Goal: Task Accomplishment & Management: Manage account settings

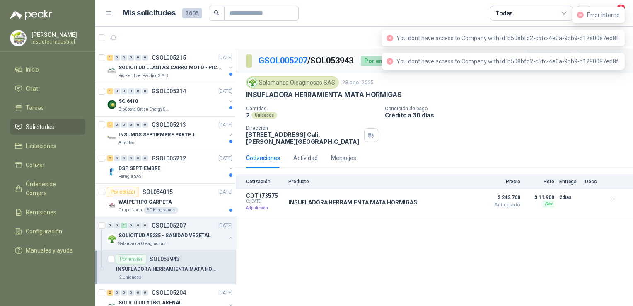
click at [437, 3] on header "Mis solicitudes 3605 Todas 3" at bounding box center [364, 13] width 538 height 27
click at [569, 98] on div "INSUFLADORA HERRAMIENTA MATA HORMIGAS" at bounding box center [434, 94] width 377 height 9
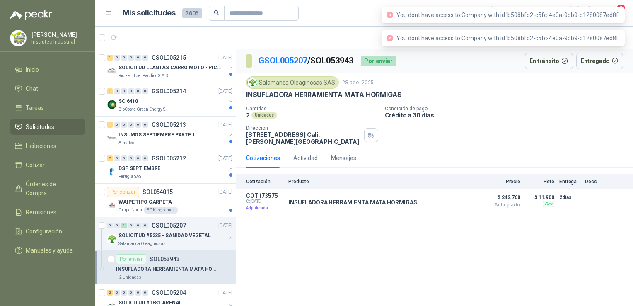
click at [393, 17] on icon "close-circle" at bounding box center [390, 15] width 7 height 7
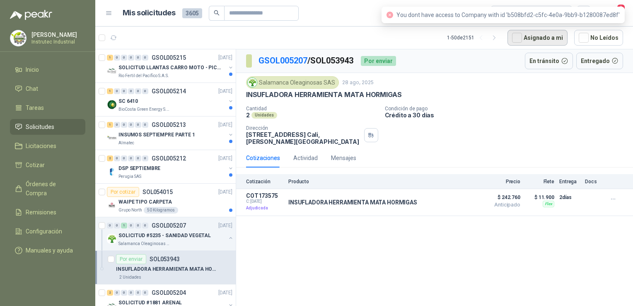
drag, startPoint x: 397, startPoint y: 14, endPoint x: 562, endPoint y: 41, distance: 167.2
click at [393, 14] on icon "close-circle" at bounding box center [390, 15] width 7 height 7
click at [393, 15] on icon "close-circle" at bounding box center [390, 15] width 7 height 7
click at [353, 14] on article "Mis solicitudes 3605 Todas" at bounding box center [357, 13] width 469 height 15
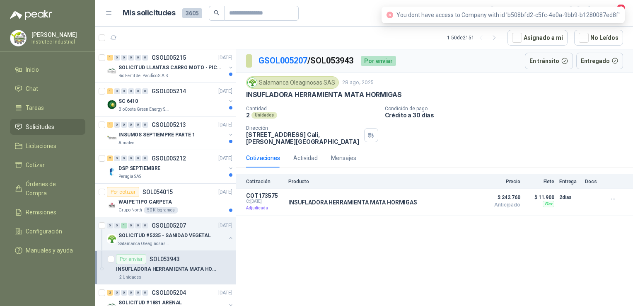
click at [393, 15] on icon "close-circle" at bounding box center [390, 15] width 7 height 7
click at [393, 14] on icon "close-circle" at bounding box center [390, 15] width 7 height 7
click at [393, 13] on icon "close-circle" at bounding box center [390, 15] width 7 height 7
click at [343, 12] on article "Mis solicitudes 3605 Todas" at bounding box center [357, 13] width 469 height 15
click at [327, 11] on article "Mis solicitudes 3605 Todas" at bounding box center [357, 13] width 469 height 15
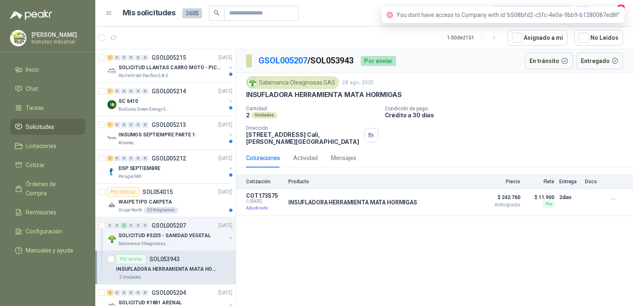
click at [393, 15] on icon "close-circle" at bounding box center [390, 15] width 7 height 7
click at [338, 19] on article "Mis solicitudes 3605 Todas" at bounding box center [357, 13] width 469 height 15
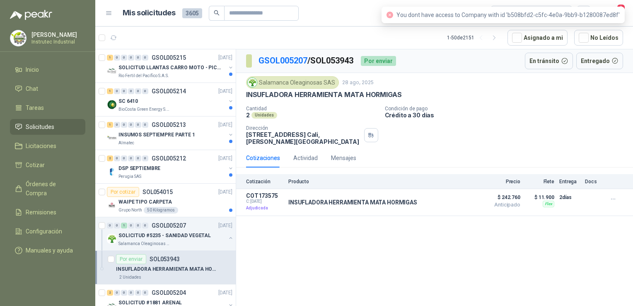
click at [340, 17] on article "Mis solicitudes 3605 Todas" at bounding box center [357, 13] width 469 height 15
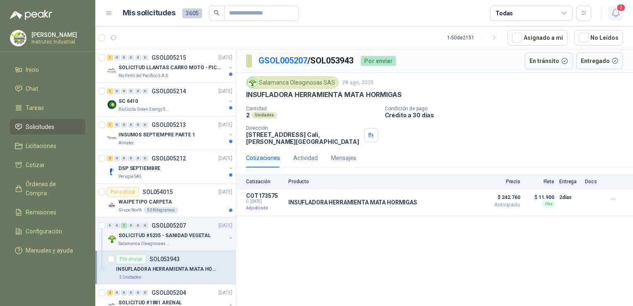
click at [614, 10] on icon "button" at bounding box center [615, 13] width 7 height 8
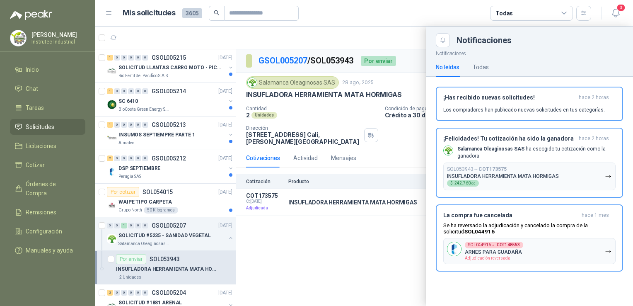
click at [352, 13] on article "Mis solicitudes 3605 Todas" at bounding box center [357, 13] width 469 height 15
click at [408, 45] on div at bounding box center [364, 166] width 538 height 279
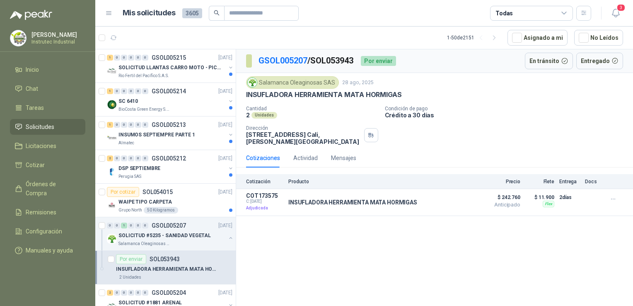
click at [565, 13] on icon at bounding box center [564, 13] width 5 height 2
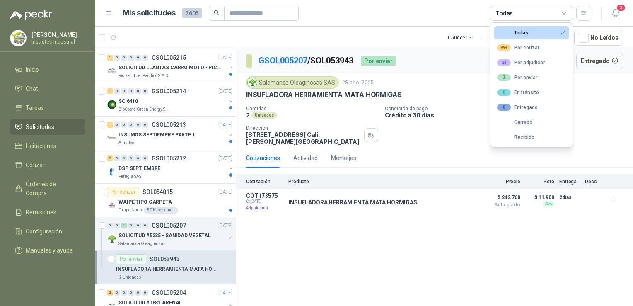
click at [564, 12] on icon at bounding box center [564, 13] width 7 height 7
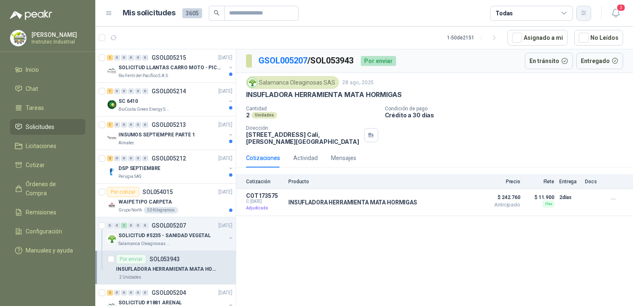
click at [580, 12] on button "button" at bounding box center [584, 13] width 15 height 15
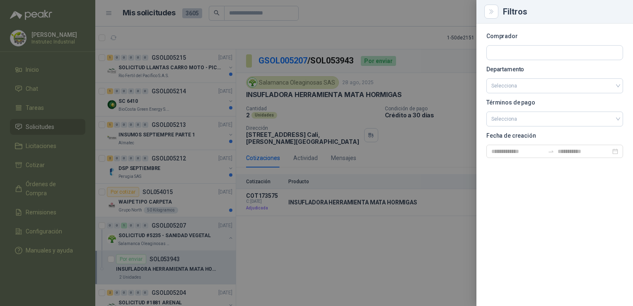
click at [463, 11] on div at bounding box center [316, 153] width 633 height 306
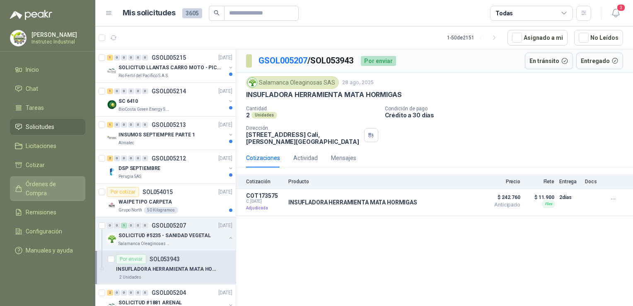
click at [52, 187] on span "Órdenes de Compra" at bounding box center [52, 189] width 52 height 18
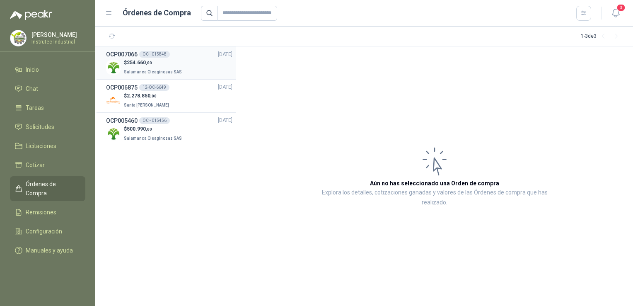
click at [182, 62] on div "$ 254.660 ,00 Salamanca Oleaginosas SAS" at bounding box center [169, 67] width 126 height 17
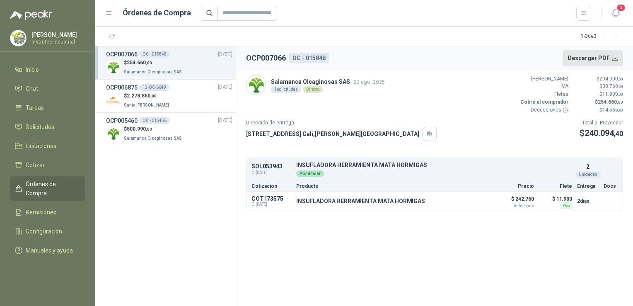
click at [614, 56] on button "Descargar PDF" at bounding box center [593, 58] width 61 height 17
click at [195, 97] on div "$ 2.278.850 ,00 Santa [PERSON_NAME]" at bounding box center [169, 100] width 126 height 17
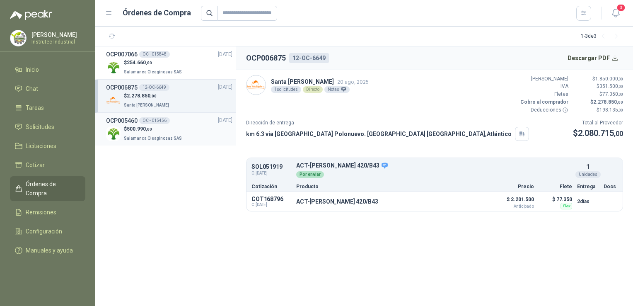
click at [186, 122] on div "OCP005460 OC - 015456 [DATE]" at bounding box center [169, 120] width 126 height 9
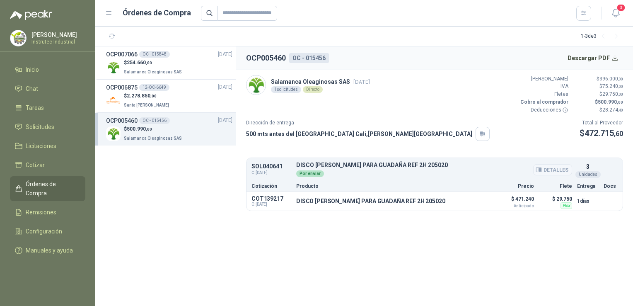
click at [557, 168] on button "Detalles" at bounding box center [553, 169] width 39 height 11
